Goal: Task Accomplishment & Management: Manage account settings

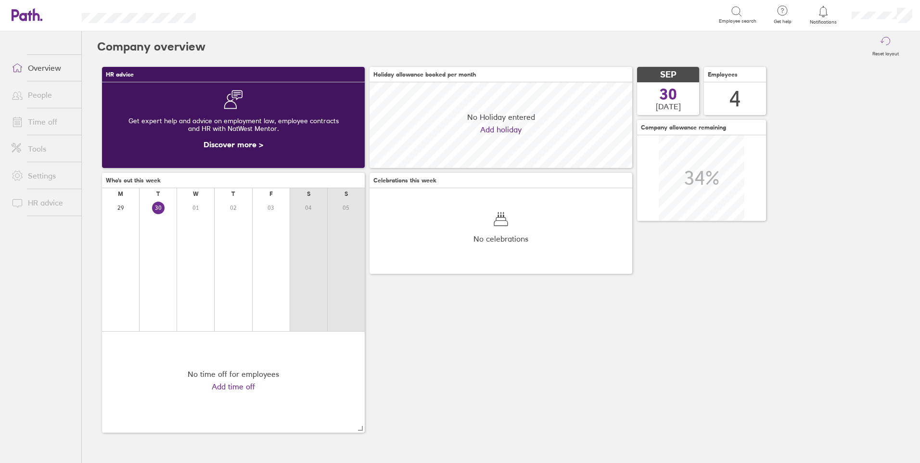
scroll to position [86, 263]
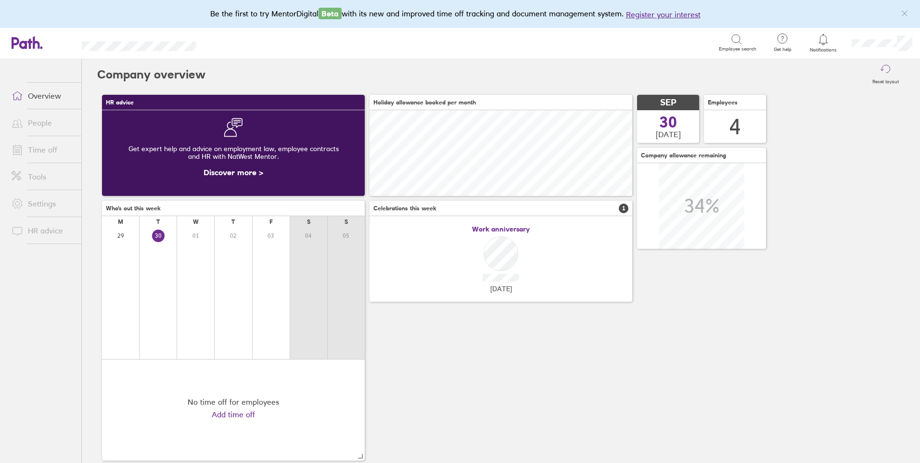
click at [827, 44] on icon at bounding box center [824, 40] width 12 height 12
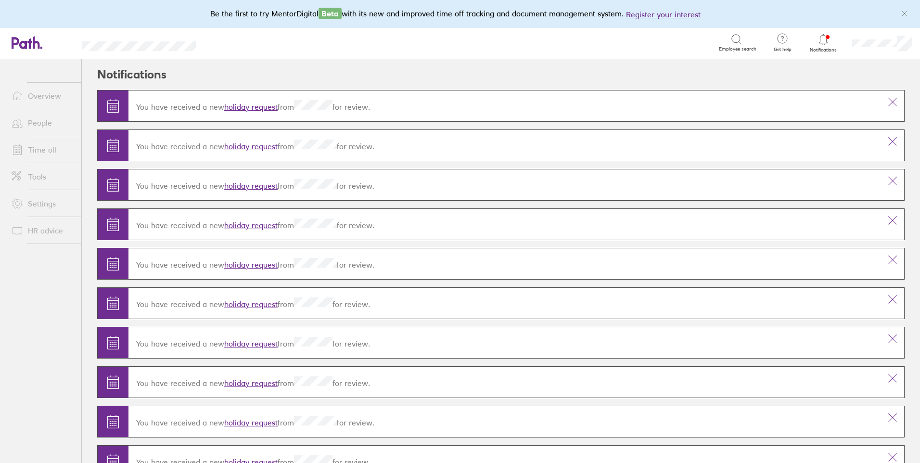
click at [248, 102] on link "holiday request" at bounding box center [250, 107] width 53 height 10
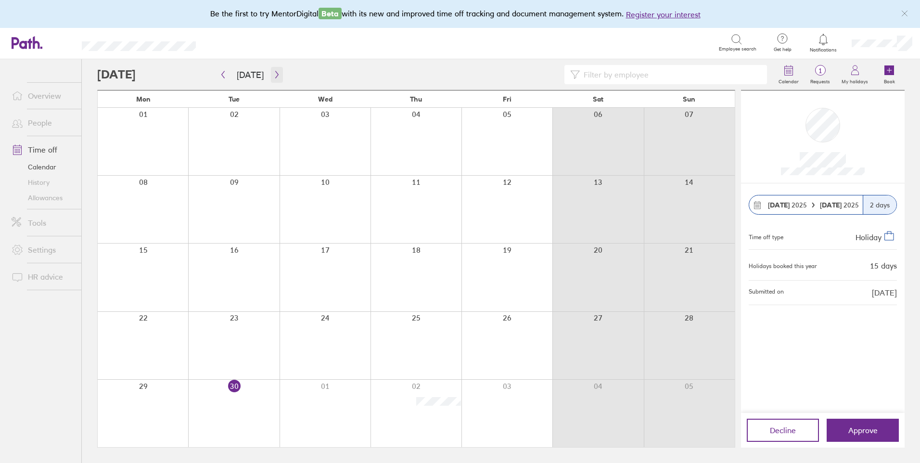
click at [274, 74] on icon "button" at bounding box center [276, 75] width 7 height 8
click at [862, 426] on span "Approve" at bounding box center [863, 430] width 29 height 9
